Goal: Transaction & Acquisition: Purchase product/service

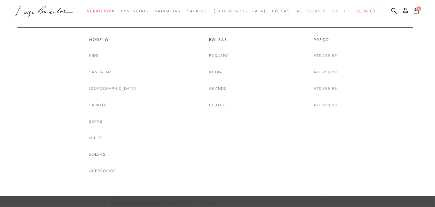
click at [333, 12] on span "Outlet" at bounding box center [342, 11] width 18 height 5
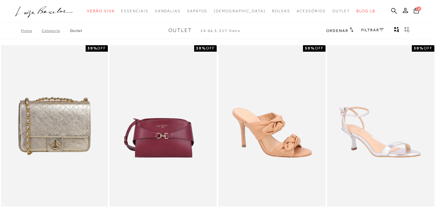
click at [370, 29] on link "FILTRAR" at bounding box center [373, 30] width 23 height 5
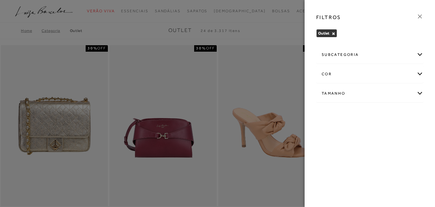
click at [345, 55] on div "subcategoria" at bounding box center [370, 54] width 107 height 17
click at [341, 95] on div "Tamanho" at bounding box center [370, 93] width 107 height 17
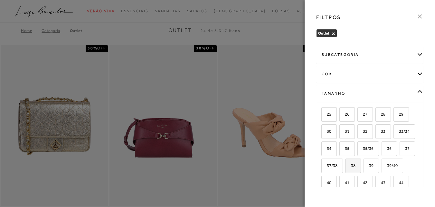
click at [361, 169] on label "38" at bounding box center [353, 166] width 15 height 14
click at [351, 169] on input "38" at bounding box center [348, 166] width 6 height 6
checkbox input "true"
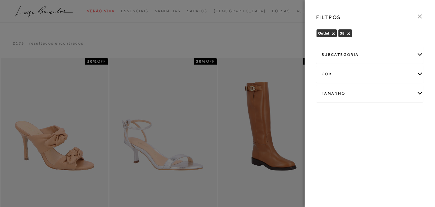
click at [285, 46] on div at bounding box center [217, 103] width 435 height 207
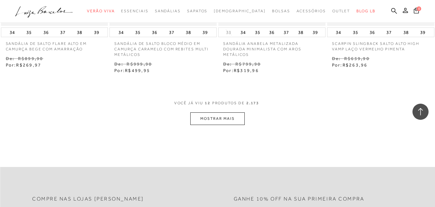
scroll to position [612, 0]
click at [235, 119] on button "MOSTRAR MAIS" at bounding box center [217, 118] width 54 height 13
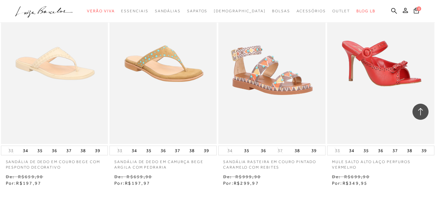
scroll to position [1225, 0]
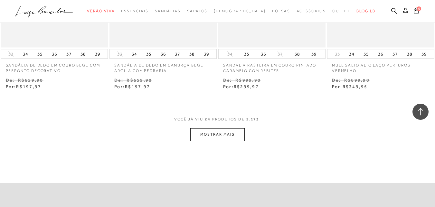
click at [235, 136] on button "MOSTRAR MAIS" at bounding box center [217, 134] width 54 height 13
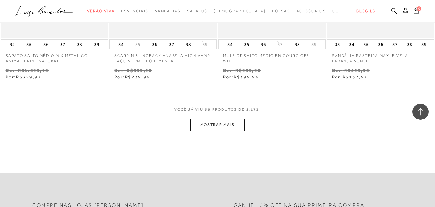
scroll to position [1869, 0]
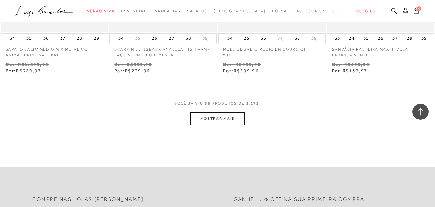
click at [212, 124] on button "MOSTRAR MAIS" at bounding box center [217, 118] width 54 height 13
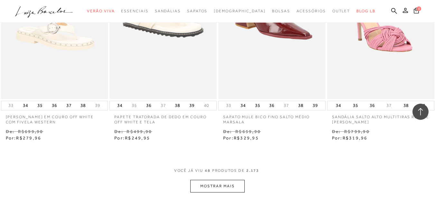
scroll to position [2449, 0]
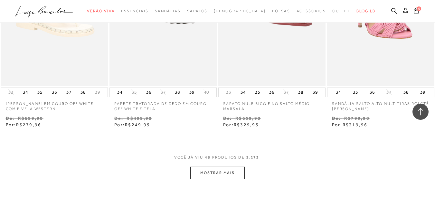
click at [225, 174] on button "MOSTRAR MAIS" at bounding box center [217, 172] width 54 height 13
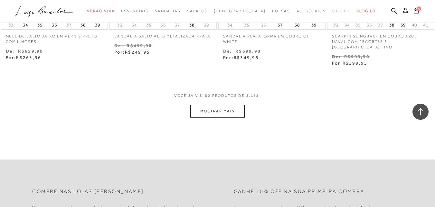
scroll to position [3158, 0]
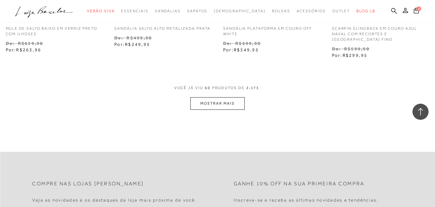
click at [224, 99] on button "MOSTRAR MAIS" at bounding box center [217, 103] width 54 height 13
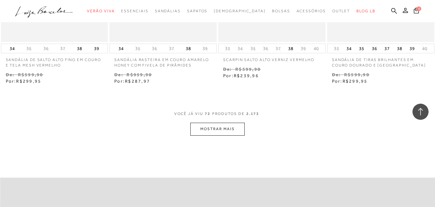
scroll to position [3771, 0]
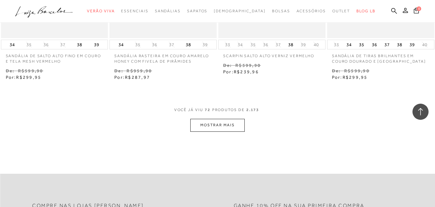
click at [230, 119] on button "MOSTRAR MAIS" at bounding box center [217, 125] width 54 height 13
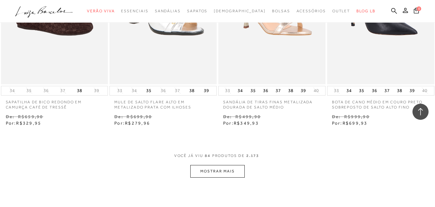
scroll to position [4383, 0]
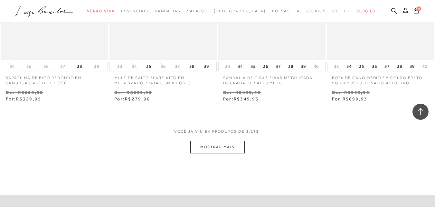
click at [212, 141] on button "MOSTRAR MAIS" at bounding box center [217, 147] width 54 height 13
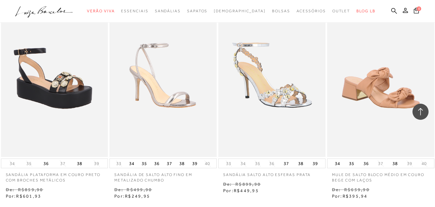
scroll to position [4899, 0]
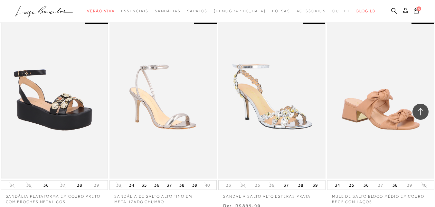
click at [47, 94] on img at bounding box center [55, 97] width 106 height 159
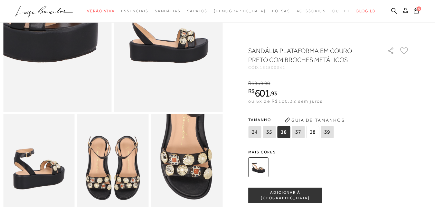
scroll to position [129, 0]
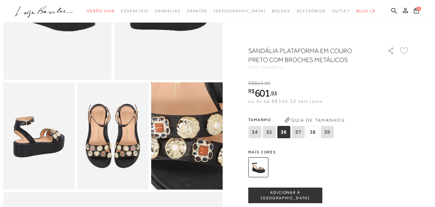
click at [191, 133] on img at bounding box center [184, 143] width 143 height 214
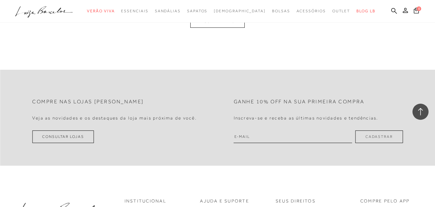
scroll to position [677, 0]
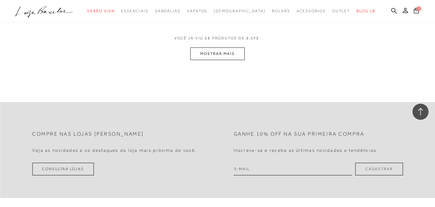
click at [226, 53] on button "MOSTRAR MAIS" at bounding box center [217, 53] width 54 height 13
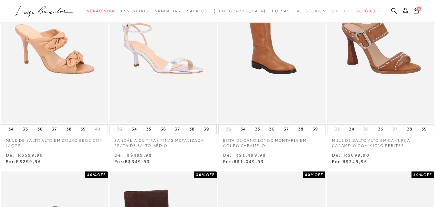
scroll to position [0, 0]
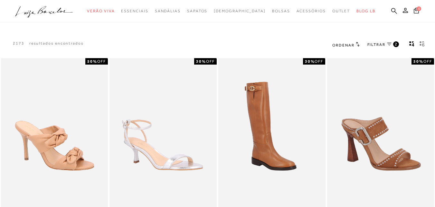
click at [376, 42] on span "FILTRAR" at bounding box center [377, 44] width 18 height 5
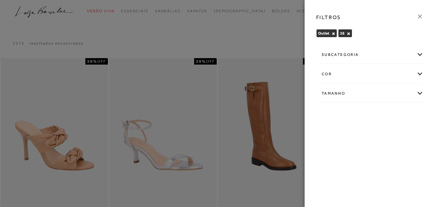
click at [365, 55] on div "subcategoria" at bounding box center [370, 54] width 107 height 17
click at [362, 71] on div "cor" at bounding box center [370, 73] width 107 height 17
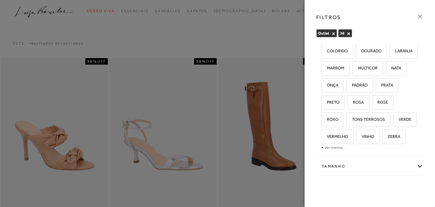
scroll to position [129, 0]
click at [278, 34] on div at bounding box center [217, 103] width 435 height 207
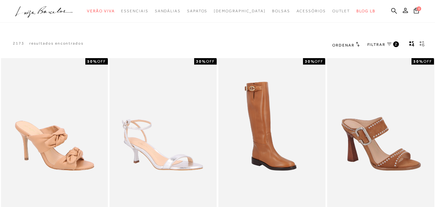
click at [382, 44] on span "FILTRAR" at bounding box center [377, 44] width 18 height 5
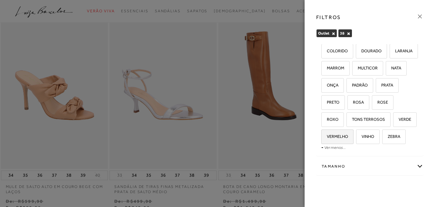
scroll to position [64, 0]
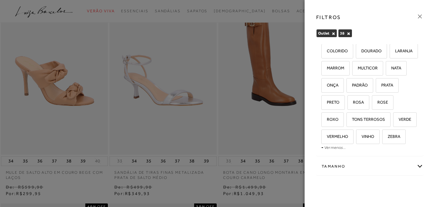
click at [348, 166] on div "Tamanho" at bounding box center [370, 166] width 107 height 17
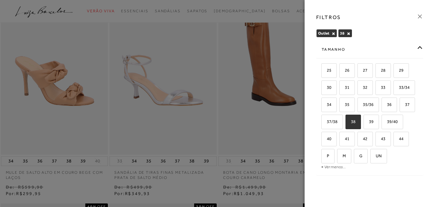
scroll to position [263, 0]
click at [259, 17] on div at bounding box center [217, 103] width 435 height 207
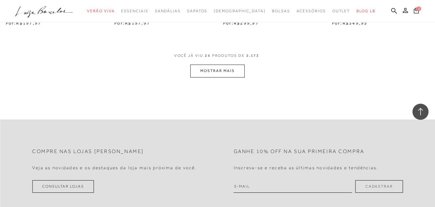
scroll to position [1289, 0]
click at [208, 73] on button "MOSTRAR MAIS" at bounding box center [217, 69] width 54 height 13
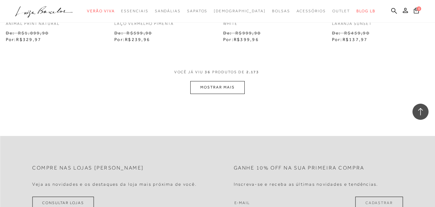
scroll to position [1901, 0]
click at [227, 82] on button "MOSTRAR MAIS" at bounding box center [217, 86] width 54 height 13
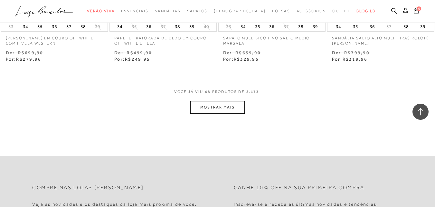
scroll to position [2546, 0]
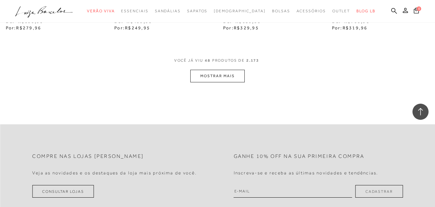
click at [228, 76] on button "MOSTRAR MAIS" at bounding box center [217, 76] width 54 height 13
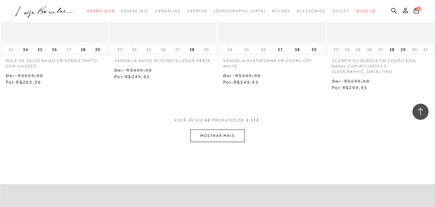
scroll to position [3158, 0]
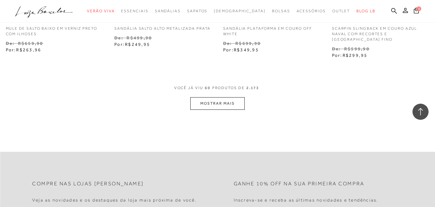
click at [222, 100] on button "MOSTRAR MAIS" at bounding box center [217, 103] width 54 height 13
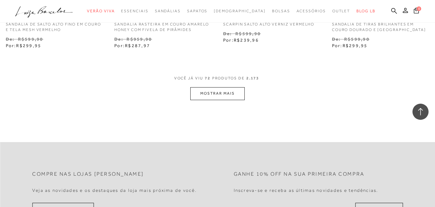
scroll to position [3803, 0]
click at [219, 87] on button "MOSTRAR MAIS" at bounding box center [217, 92] width 54 height 13
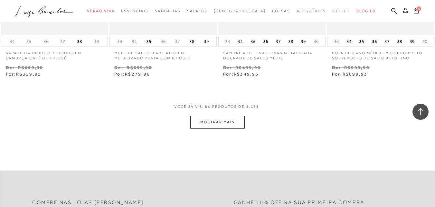
scroll to position [4415, 0]
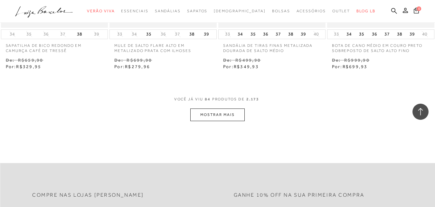
click at [232, 109] on button "MOSTRAR MAIS" at bounding box center [217, 114] width 54 height 13
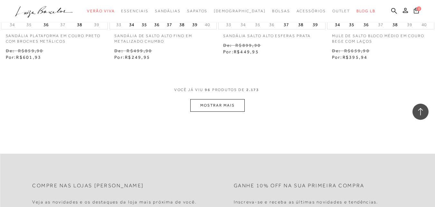
scroll to position [5060, 0]
click at [225, 98] on button "MOSTRAR MAIS" at bounding box center [217, 104] width 54 height 13
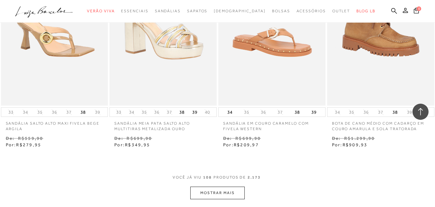
scroll to position [5672, 0]
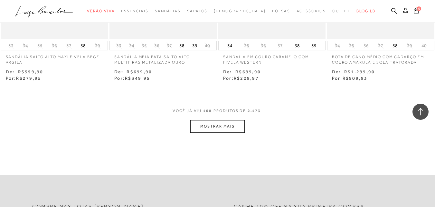
click at [217, 120] on button "MOSTRAR MAIS" at bounding box center [217, 126] width 54 height 13
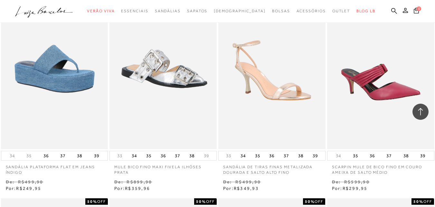
scroll to position [5769, 0]
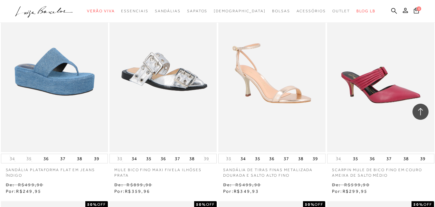
click at [56, 60] on img at bounding box center [55, 71] width 106 height 159
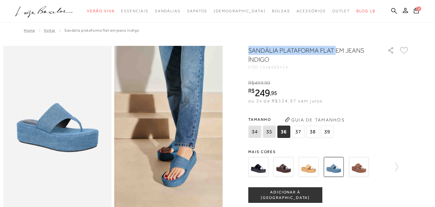
drag, startPoint x: 251, startPoint y: 51, endPoint x: 339, endPoint y: 50, distance: 88.0
click at [339, 50] on h1 "SANDÁLIA PLATAFORMA FLAT EM JEANS ÍNDIGO" at bounding box center [308, 55] width 121 height 18
copy h1 "SANDÁLIA PLATAFORMA FLAT"
click at [392, 8] on icon at bounding box center [395, 11] width 6 height 6
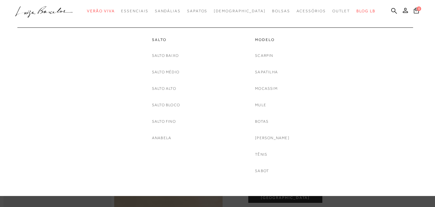
click at [153, 22] on div at bounding box center [214, 24] width 393 height 6
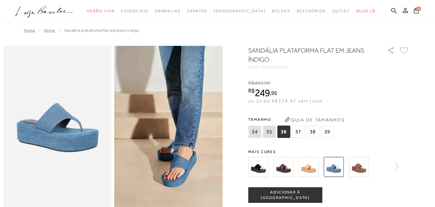
click at [183, 29] on div "categoryHeader .a{fill-rule:evenodd;} Verão Viva Em alta Favoritos das Influenc…" at bounding box center [212, 30] width 435 height 61
click at [58, 10] on icon ".a{fill-rule:evenodd;}" at bounding box center [44, 12] width 58 height 14
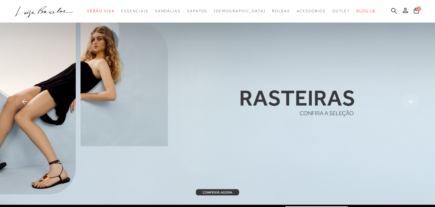
click at [392, 11] on icon at bounding box center [395, 11] width 6 height 6
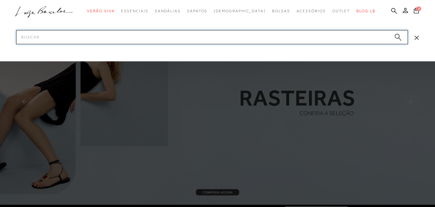
click at [301, 39] on input "Pesquisar" at bounding box center [212, 37] width 392 height 14
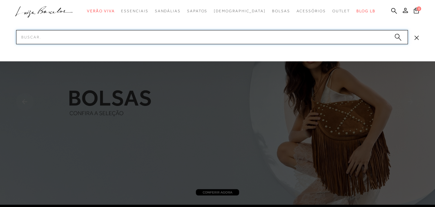
paste input "SANDÁLIA PLATAFORMA FLAT"
type input "SANDÁLIA PLATAFORMA FLAT"
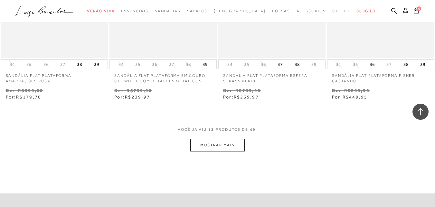
scroll to position [645, 0]
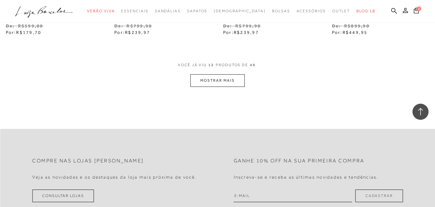
click at [231, 81] on button "MOSTRAR MAIS" at bounding box center [217, 80] width 54 height 13
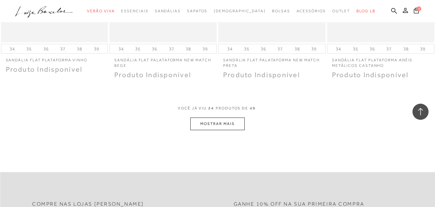
scroll to position [1225, 0]
click at [224, 118] on button "MOSTRAR MAIS" at bounding box center [217, 123] width 54 height 13
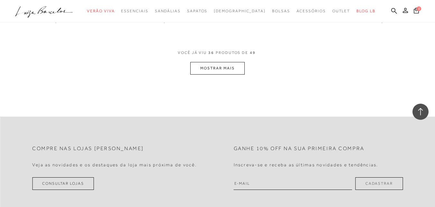
scroll to position [1880, 0]
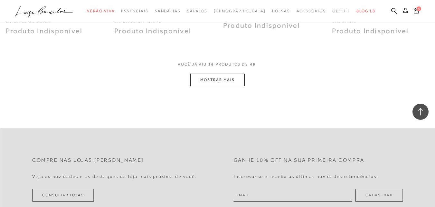
click at [225, 84] on button "MOSTRAR MAIS" at bounding box center [217, 79] width 54 height 13
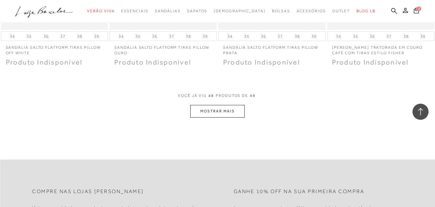
scroll to position [2492, 0]
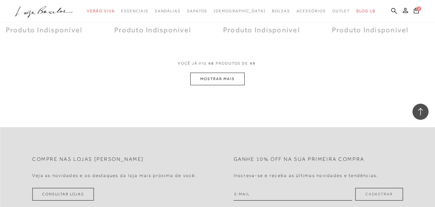
click at [218, 77] on button "MOSTRAR MAIS" at bounding box center [217, 79] width 54 height 13
